Goal: Check status

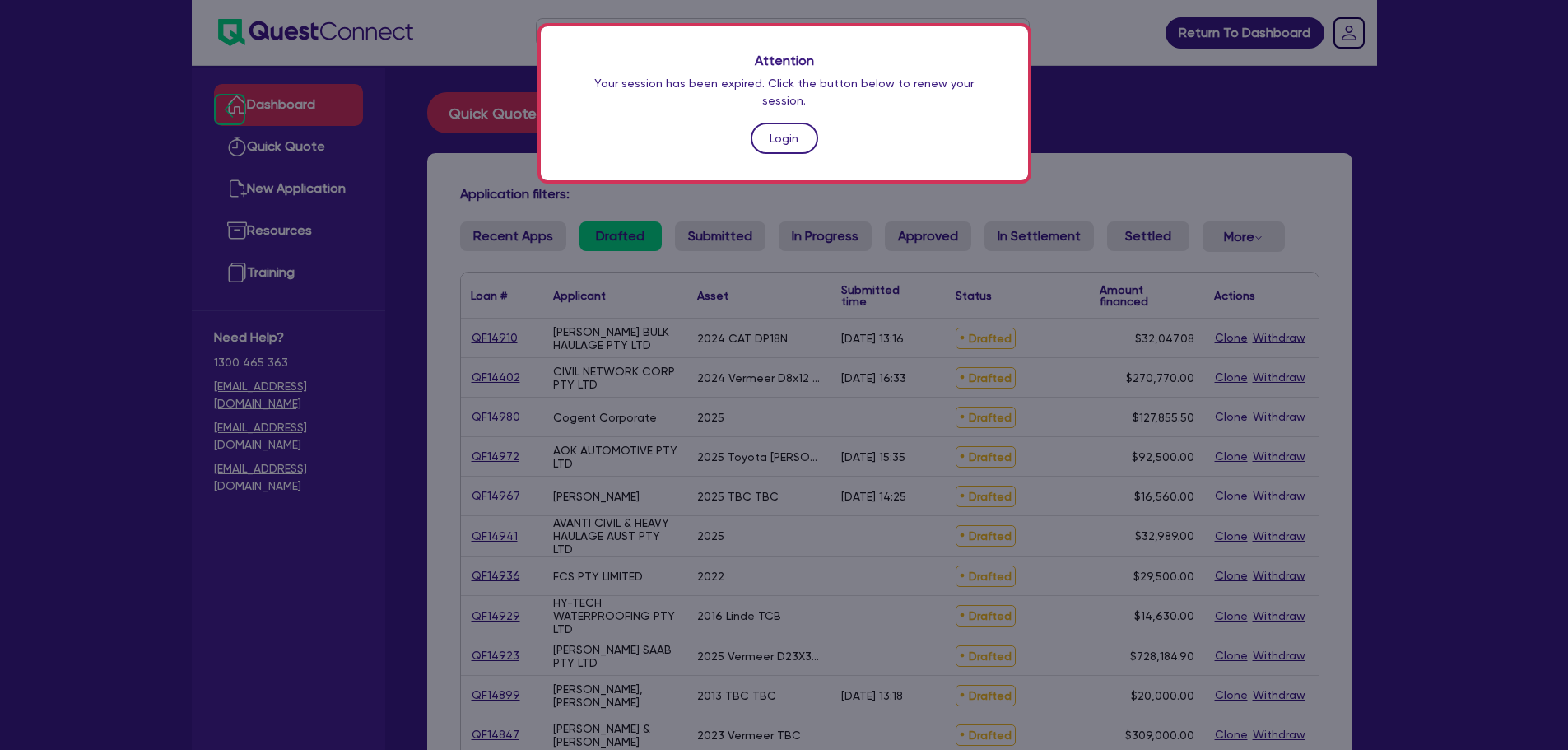
click at [780, 123] on link "Login" at bounding box center [784, 138] width 68 height 31
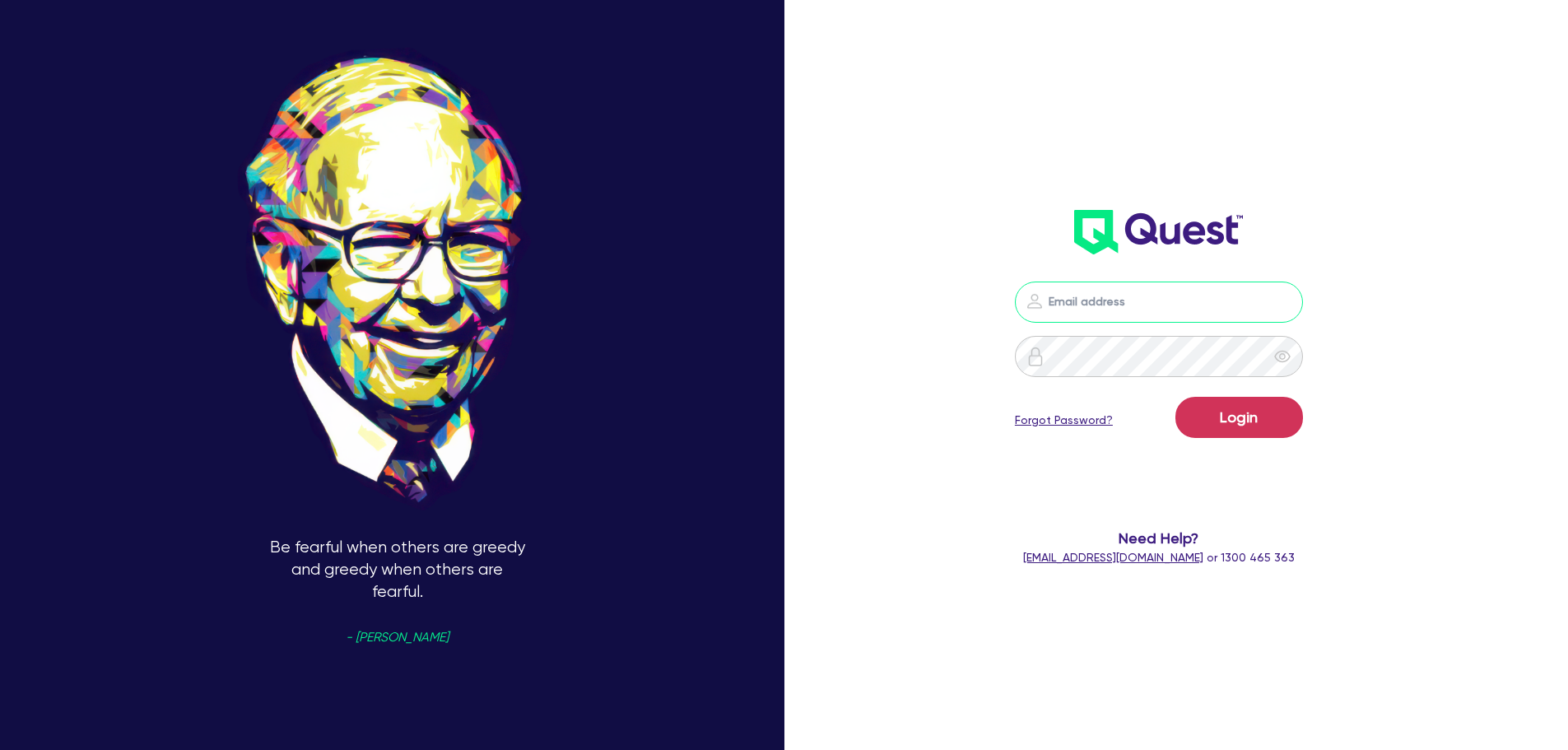
click at [1118, 289] on input "email" at bounding box center [1160, 302] width 288 height 41
type input "[PERSON_NAME][EMAIL_ADDRESS][DOMAIN_NAME]"
click at [1176, 397] on button "Login" at bounding box center [1239, 417] width 128 height 41
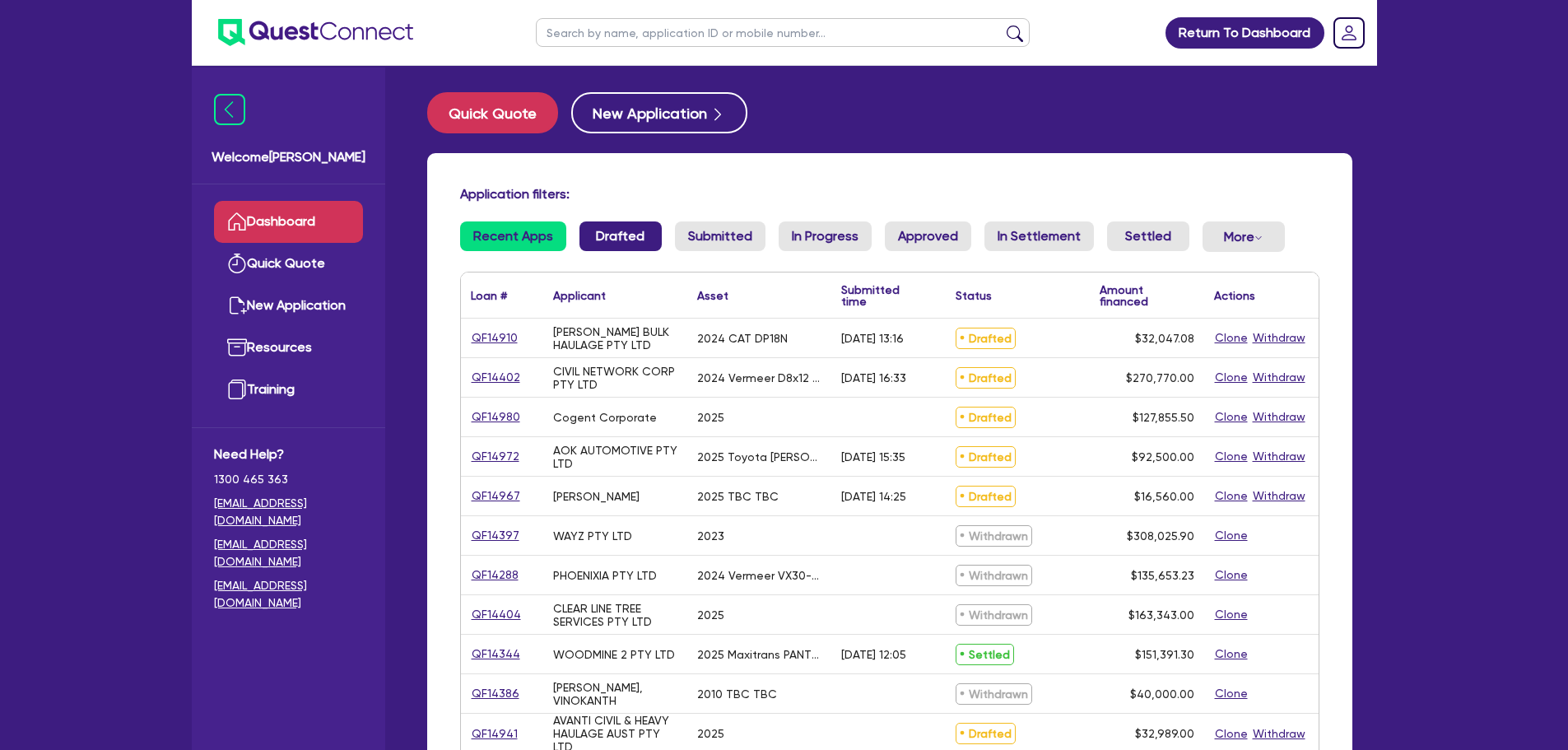
click at [616, 225] on link "Drafted" at bounding box center [621, 237] width 82 height 29
